Goal: Use online tool/utility

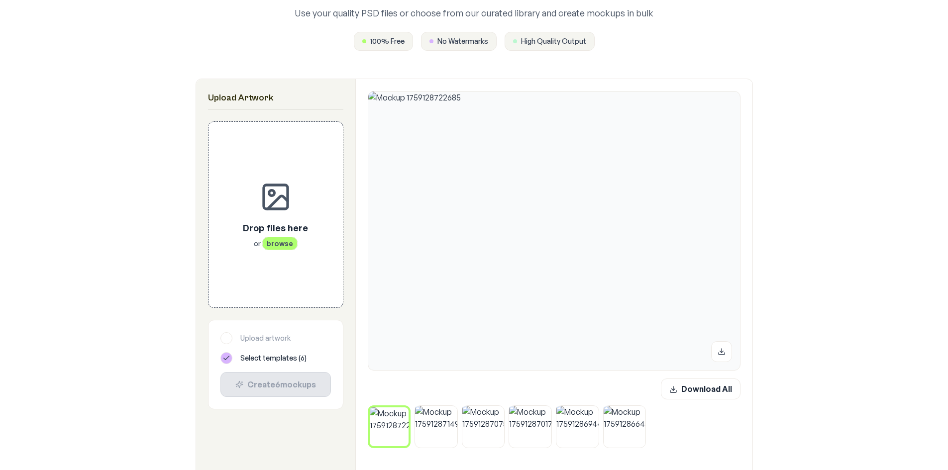
scroll to position [99, 0]
click at [409, 410] on icon at bounding box center [406, 410] width 6 height 6
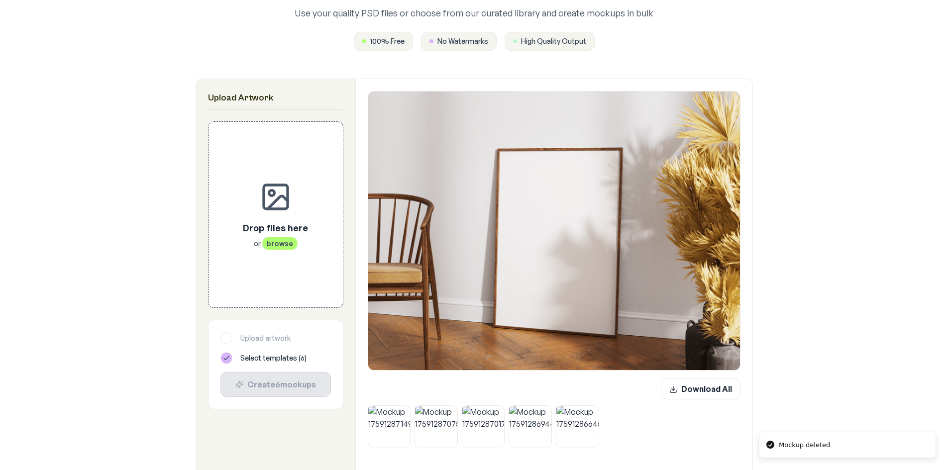
click at [409, 410] on icon at bounding box center [407, 408] width 6 height 6
click at [452, 410] on icon at bounding box center [455, 408] width 6 height 6
click at [409, 410] on icon at bounding box center [407, 408] width 6 height 6
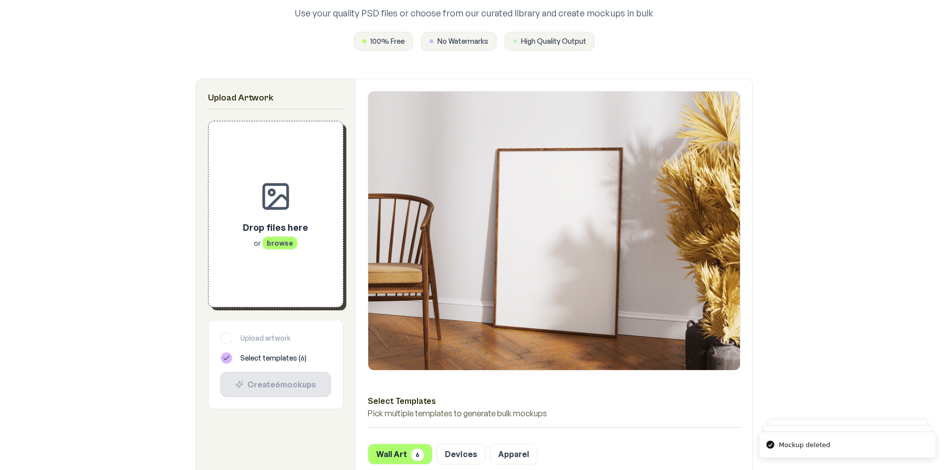
click at [279, 234] on div "Drop files here or browse" at bounding box center [275, 234] width 65 height 28
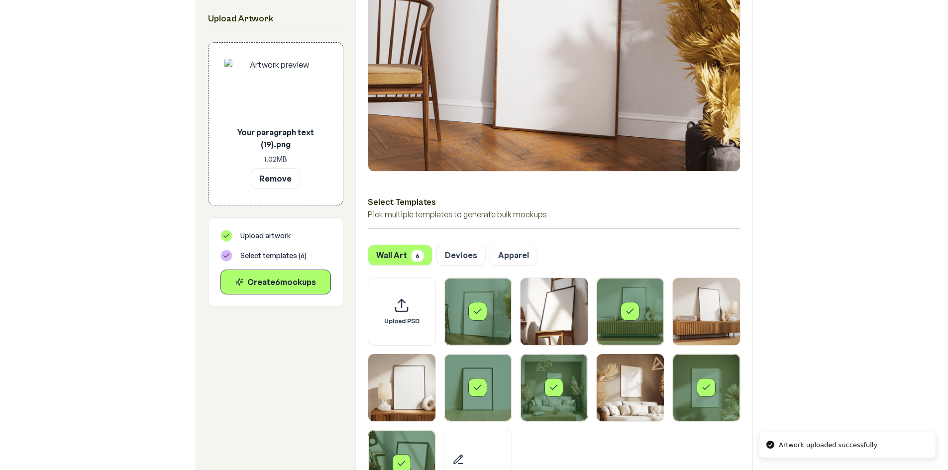
scroll to position [448, 0]
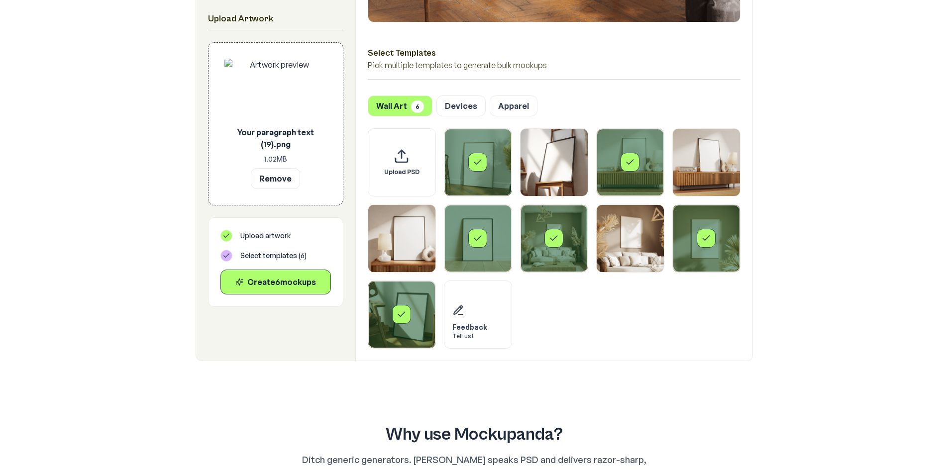
click at [477, 165] on icon "Select template Framed Poster" at bounding box center [478, 162] width 10 height 10
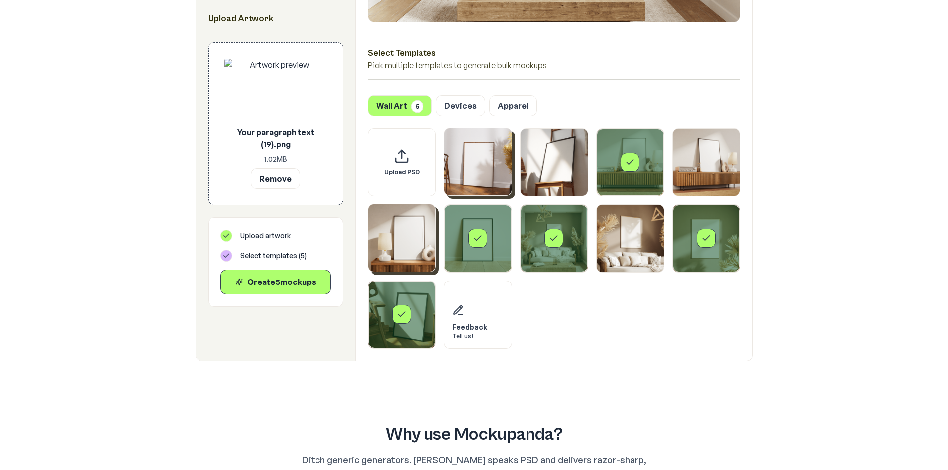
click at [392, 232] on img "Select template Framed Poster 5" at bounding box center [401, 237] width 67 height 67
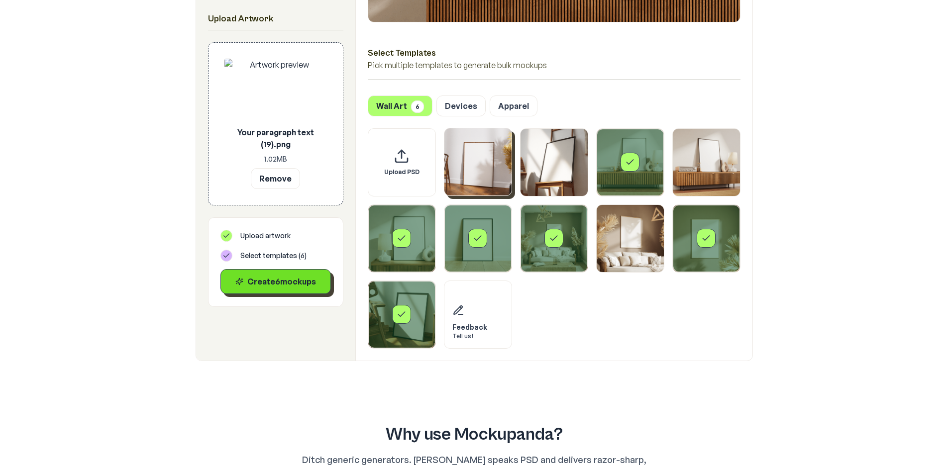
click at [273, 288] on button "Create 6 mockup s" at bounding box center [275, 281] width 110 height 25
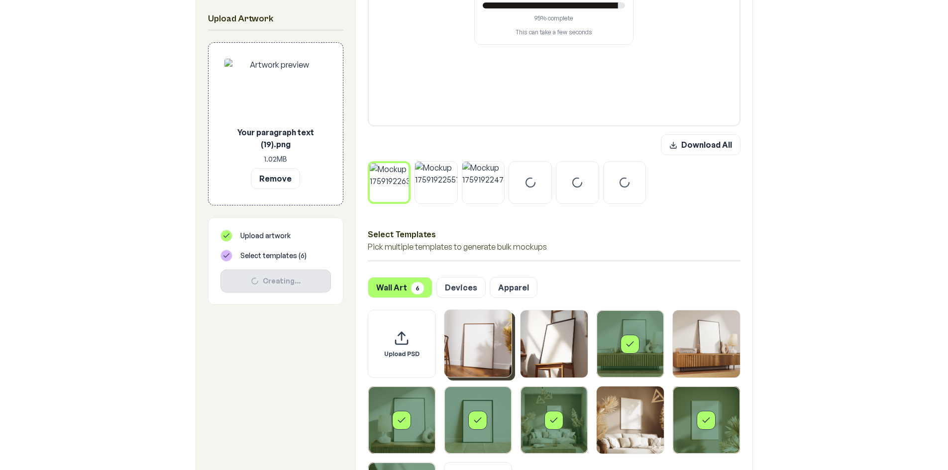
scroll to position [298, 0]
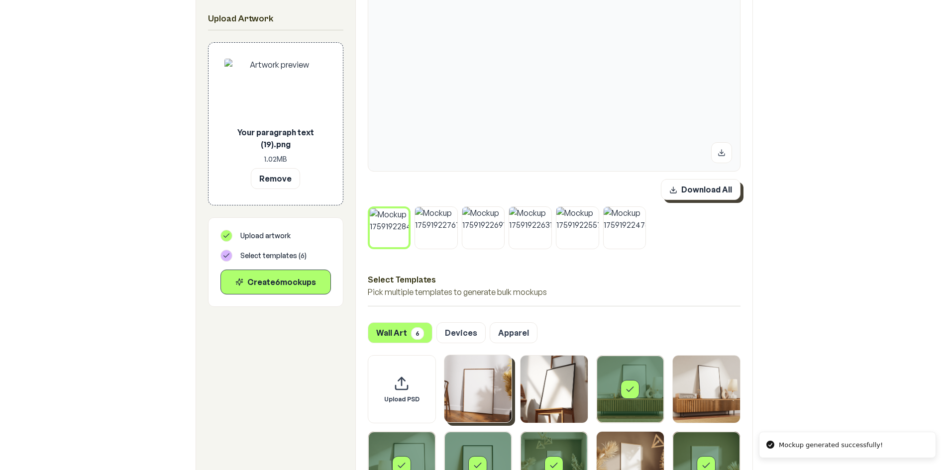
click at [680, 183] on button "Download All" at bounding box center [701, 189] width 80 height 21
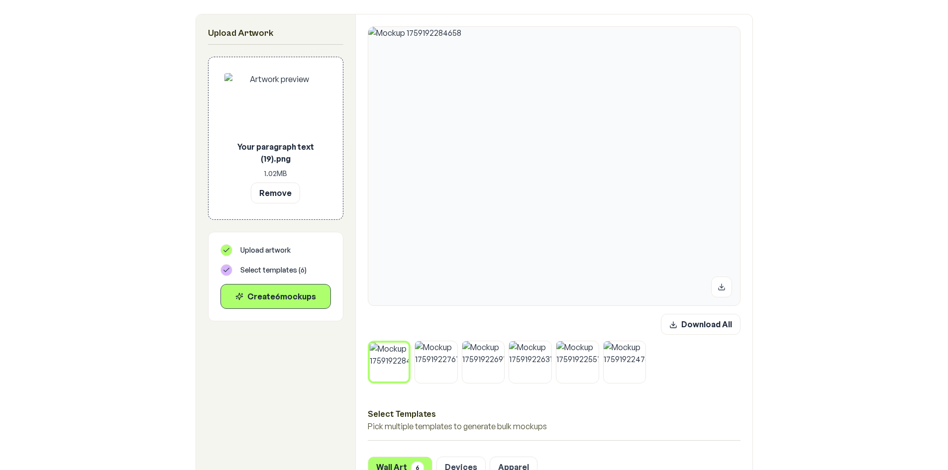
scroll to position [149, 0]
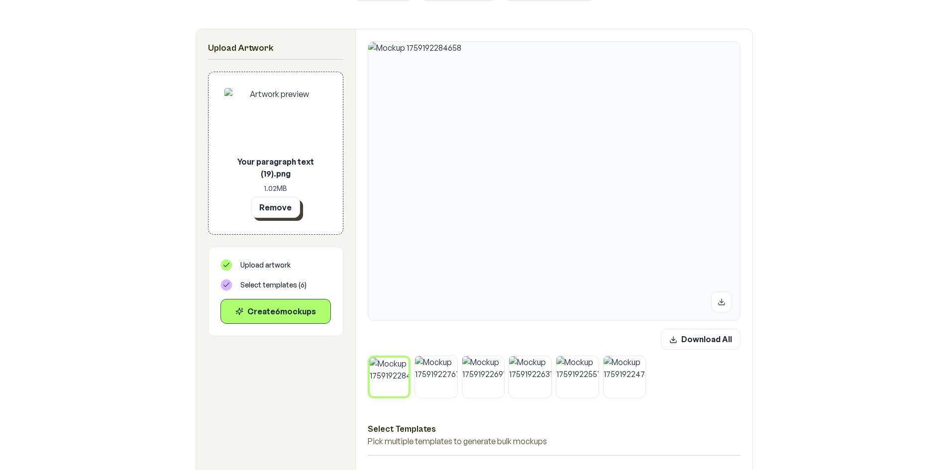
click at [271, 209] on button "Remove" at bounding box center [275, 207] width 49 height 21
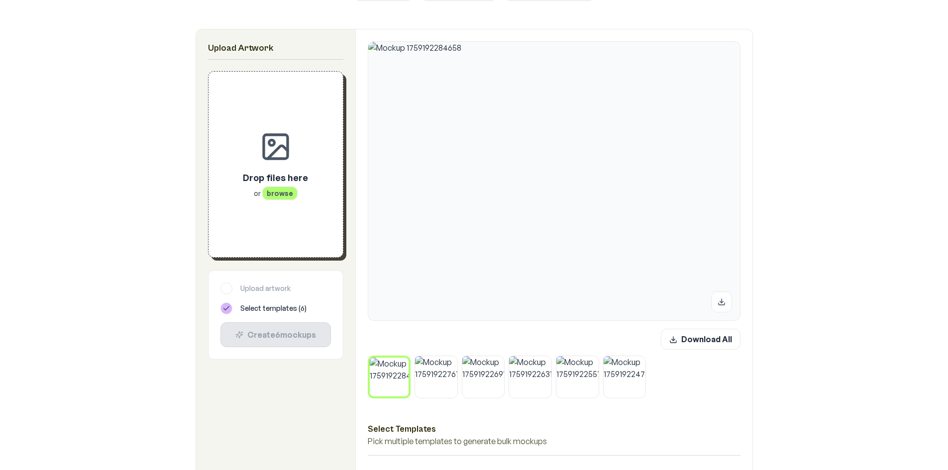
click at [275, 201] on div "Drop files here or browse" at bounding box center [275, 165] width 102 height 154
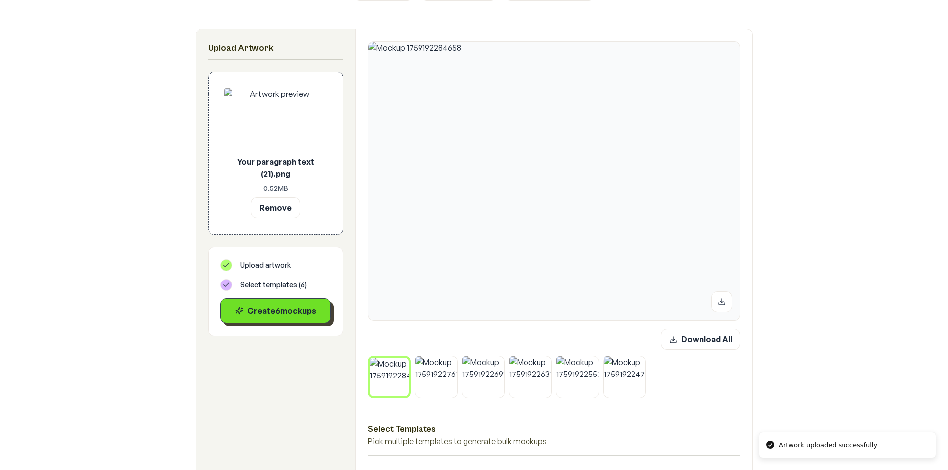
click at [282, 317] on button "Create 6 mockup s" at bounding box center [275, 310] width 110 height 25
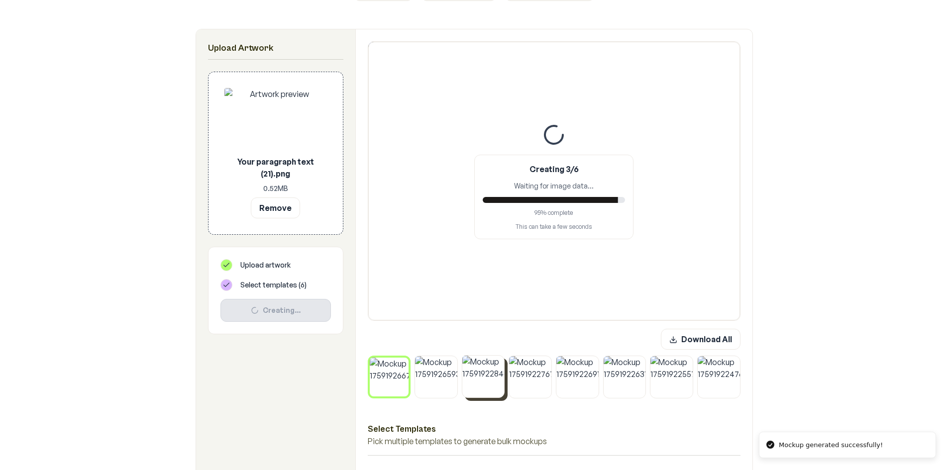
click at [500, 360] on icon at bounding box center [501, 358] width 3 height 3
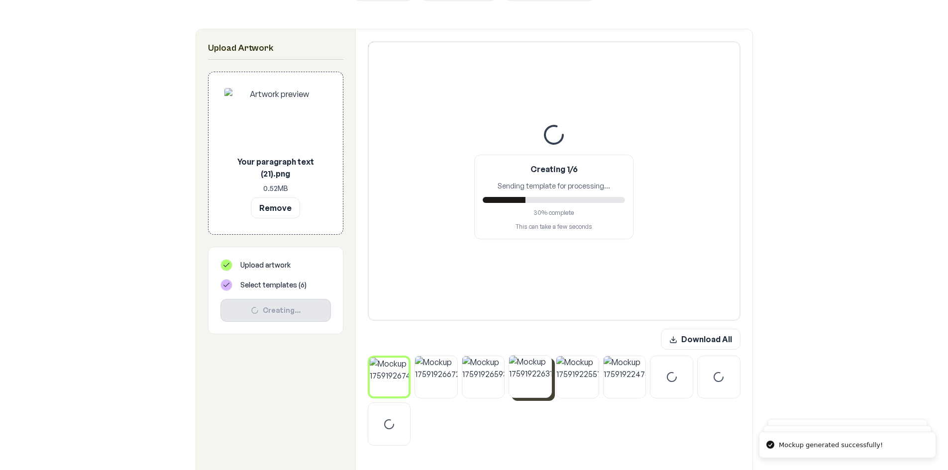
click at [543, 359] on button at bounding box center [548, 358] width 13 height 13
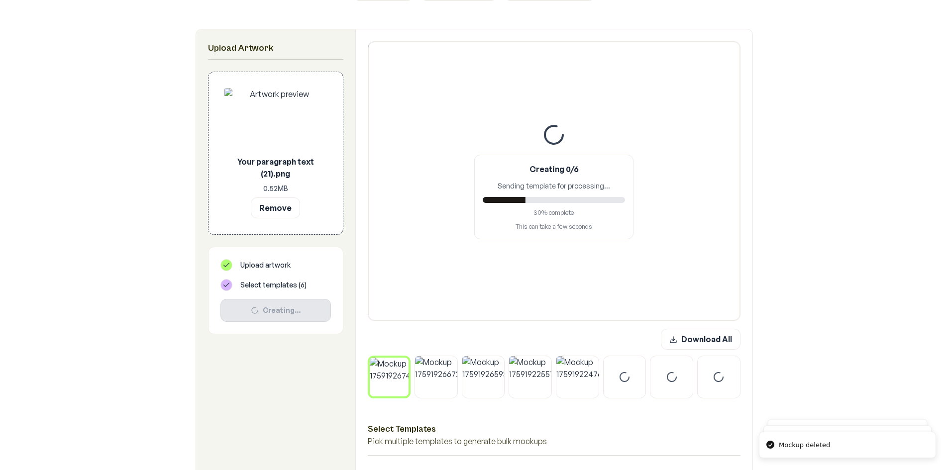
click at [543, 359] on button at bounding box center [548, 358] width 13 height 13
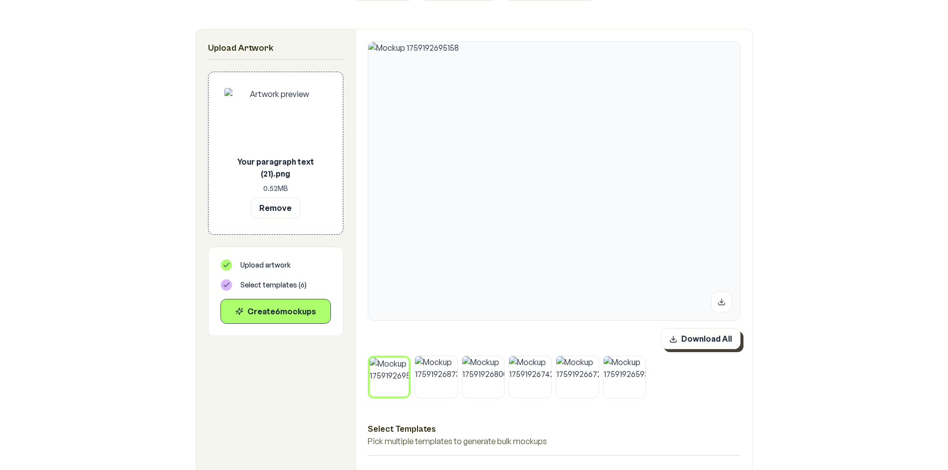
click at [727, 338] on button "Download All" at bounding box center [701, 338] width 80 height 21
click at [283, 211] on button "Remove" at bounding box center [275, 207] width 49 height 21
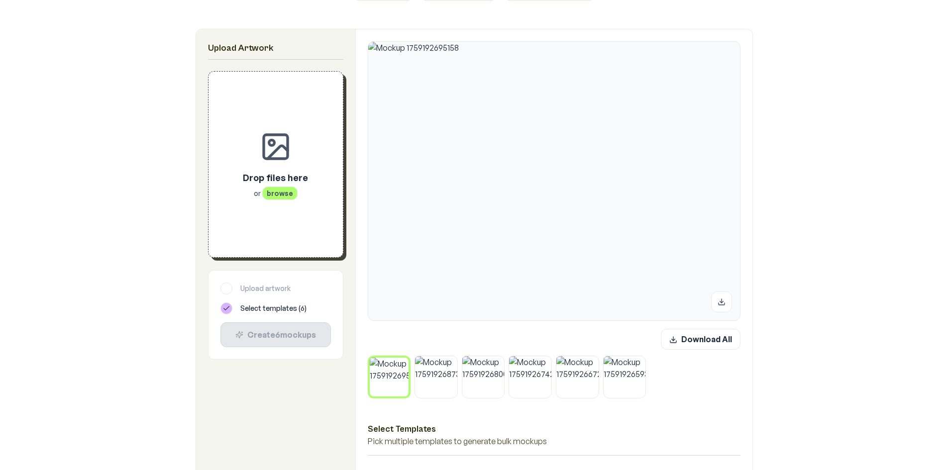
click at [406, 362] on icon at bounding box center [406, 360] width 6 height 6
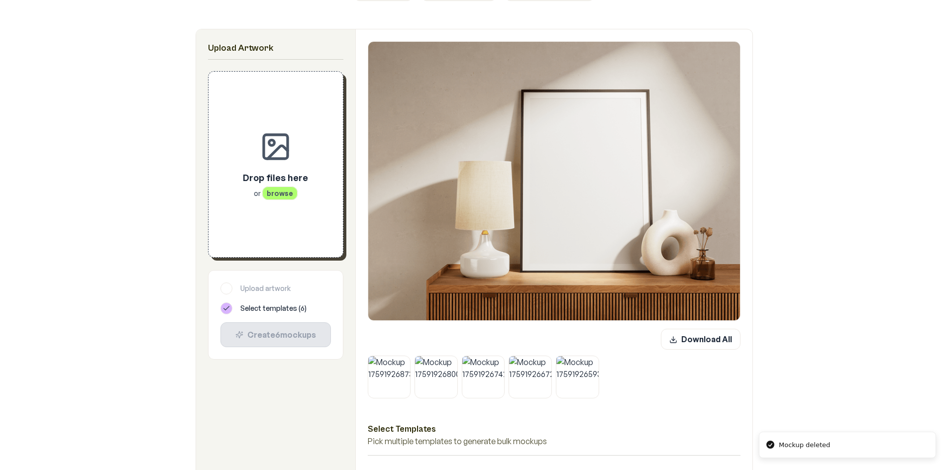
click at [406, 362] on button at bounding box center [407, 358] width 13 height 13
click at [448, 362] on button at bounding box center [454, 358] width 13 height 13
click at [406, 362] on button at bounding box center [407, 358] width 13 height 13
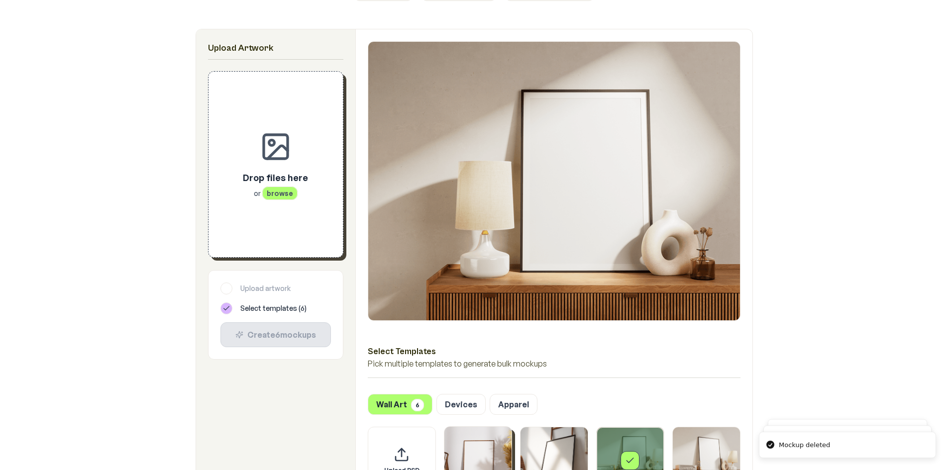
click at [279, 188] on span "browse" at bounding box center [279, 193] width 35 height 13
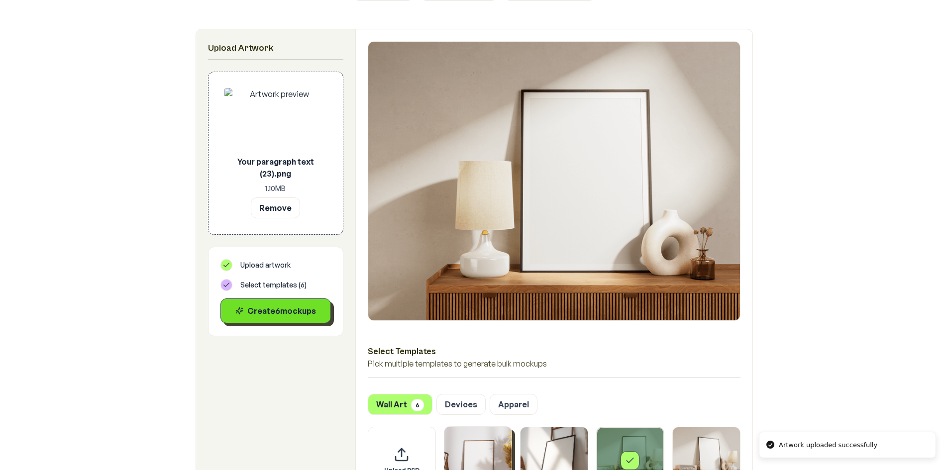
click at [296, 315] on div "Create 6 mockup s" at bounding box center [276, 311] width 94 height 12
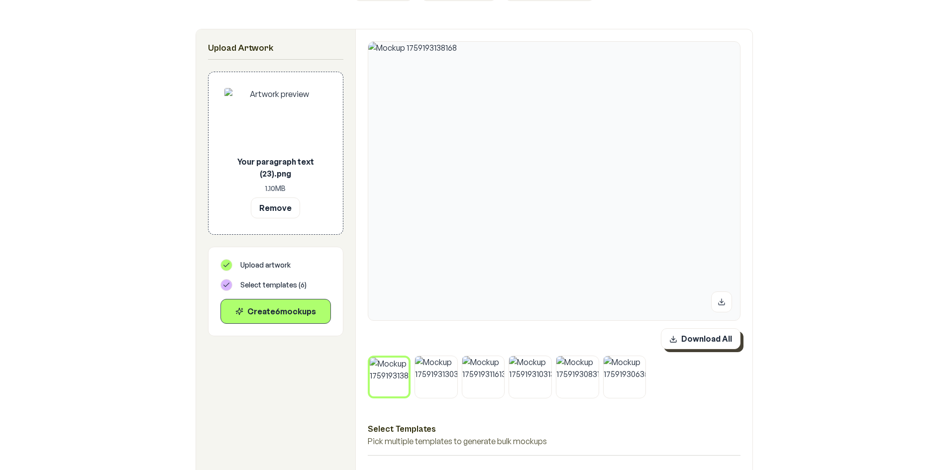
click at [712, 334] on button "Download All" at bounding box center [701, 338] width 80 height 21
